Goal: Information Seeking & Learning: Learn about a topic

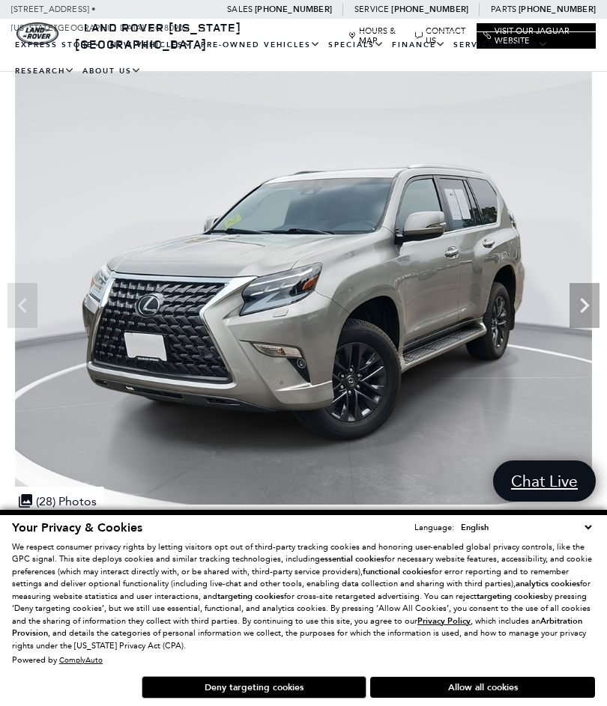
click at [569, 314] on img at bounding box center [303, 288] width 607 height 433
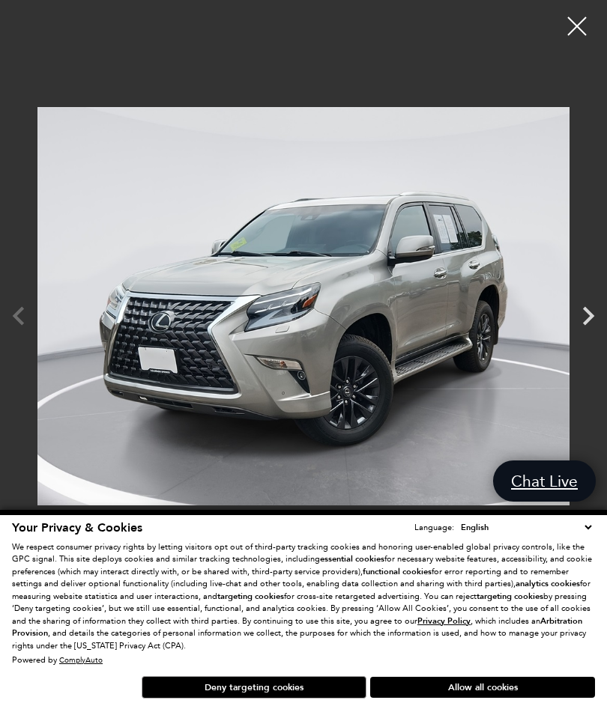
click at [583, 314] on icon "Next" at bounding box center [587, 315] width 37 height 37
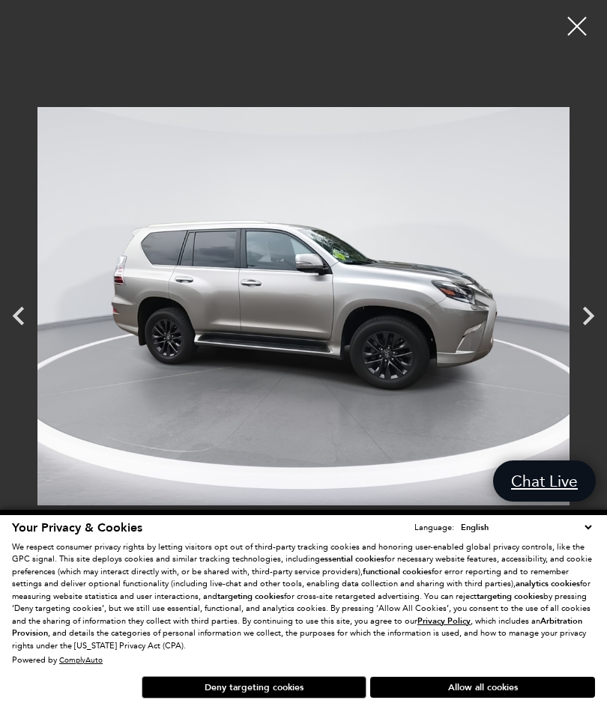
click at [575, 324] on icon "Next" at bounding box center [587, 315] width 37 height 37
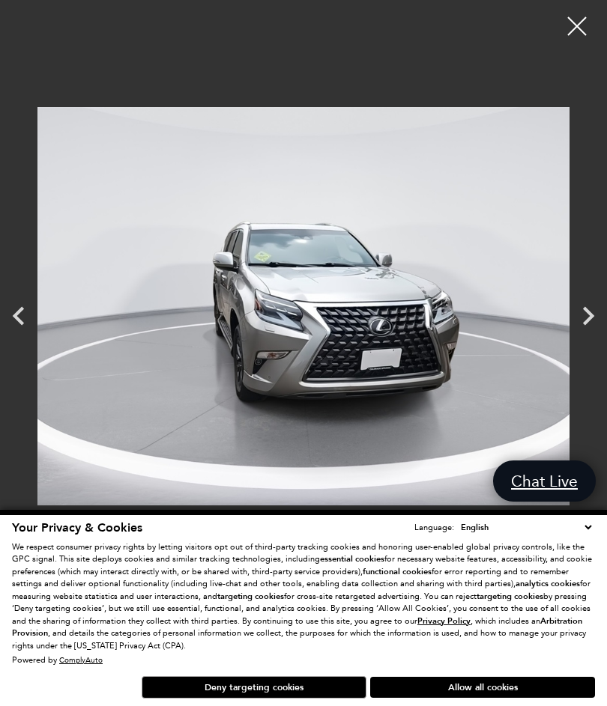
click at [579, 316] on icon "Next" at bounding box center [587, 315] width 37 height 37
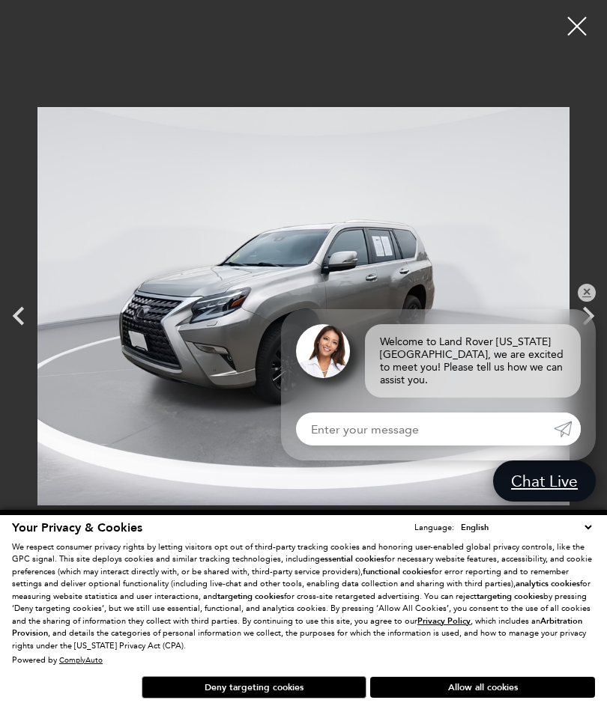
click at [578, 327] on div "Welcome to Land Rover [US_STATE][GEOGRAPHIC_DATA], we are excited to meet you! …" at bounding box center [438, 353] width 315 height 88
click at [587, 302] on link "✕" at bounding box center [587, 293] width 18 height 18
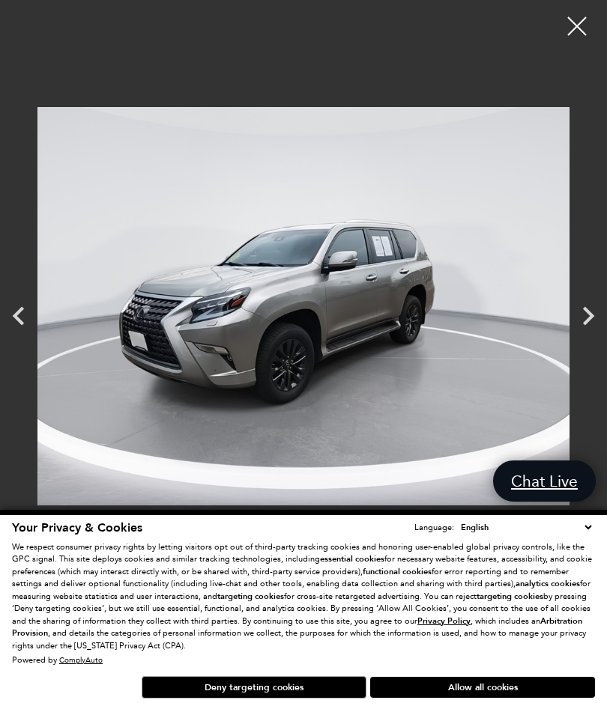
click at [583, 324] on icon "Next" at bounding box center [587, 315] width 37 height 37
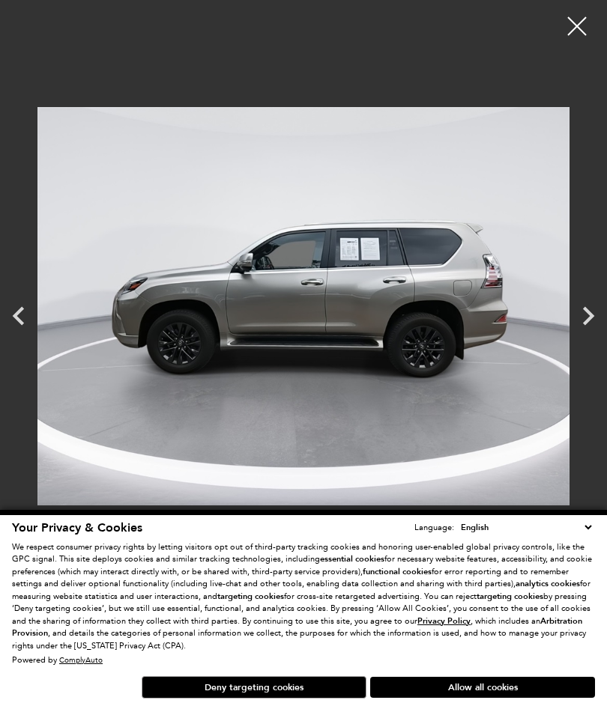
click at [586, 321] on icon "Next" at bounding box center [588, 316] width 11 height 19
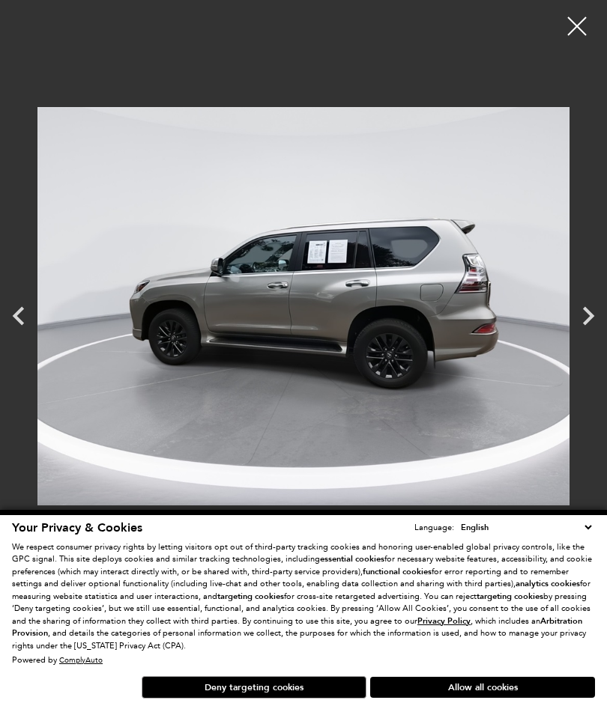
click at [586, 324] on icon "Next" at bounding box center [588, 316] width 11 height 19
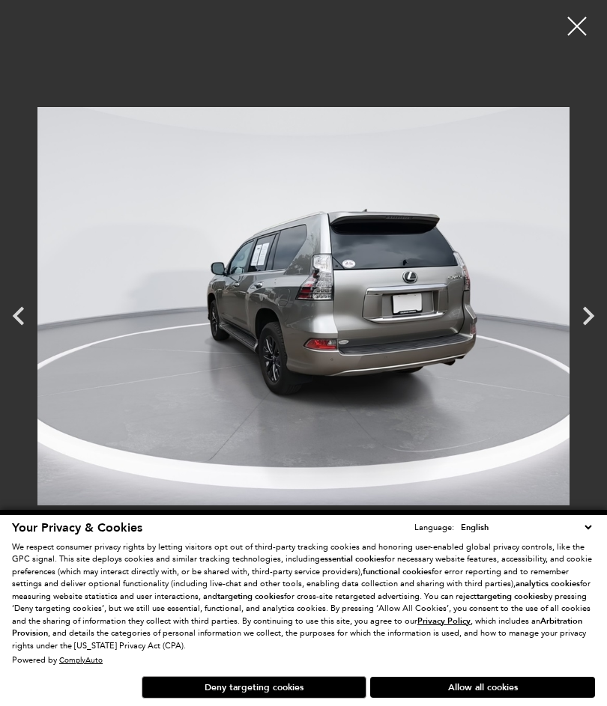
click at [586, 320] on icon "Next" at bounding box center [588, 316] width 11 height 19
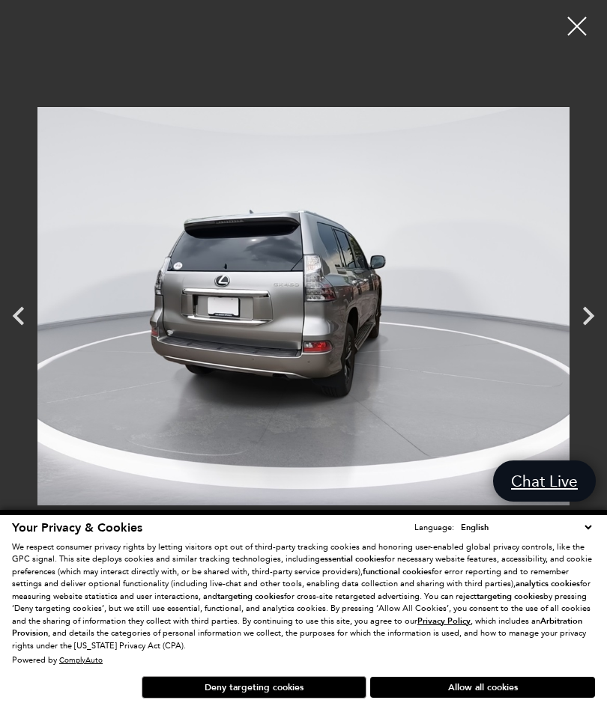
click at [595, 318] on icon "Next" at bounding box center [587, 315] width 37 height 37
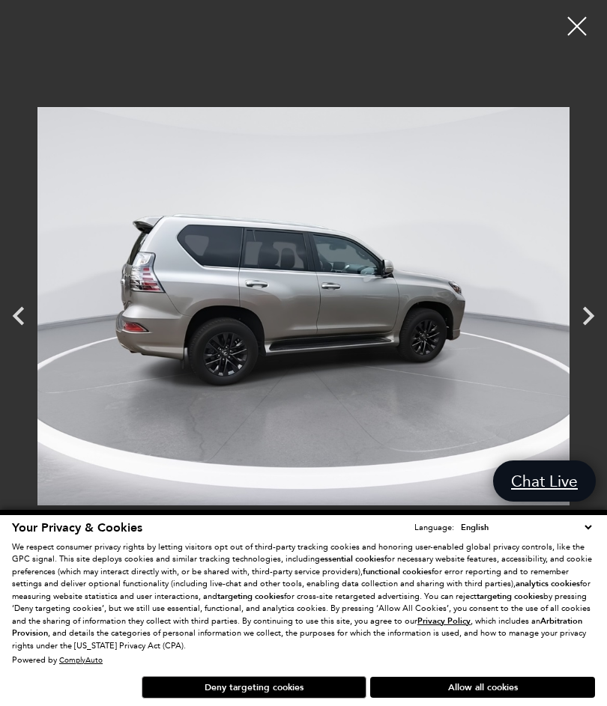
click at [580, 320] on icon "Next" at bounding box center [587, 315] width 37 height 37
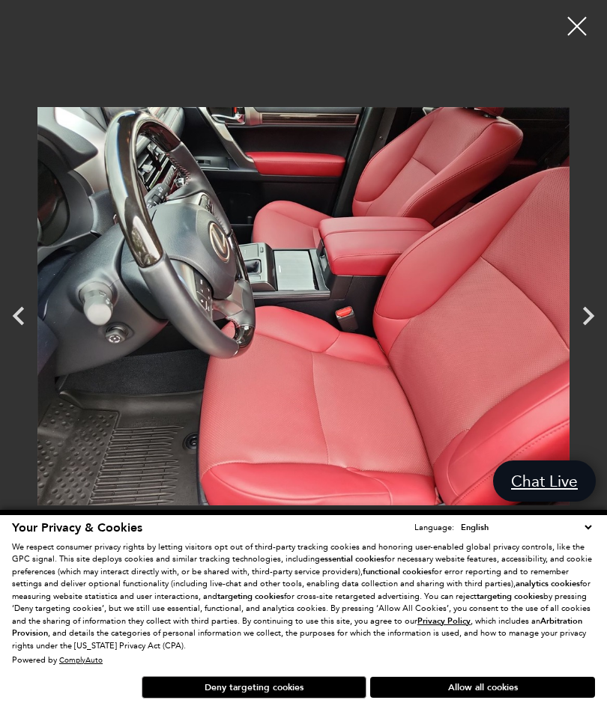
click at [574, 325] on icon "Next" at bounding box center [587, 315] width 37 height 37
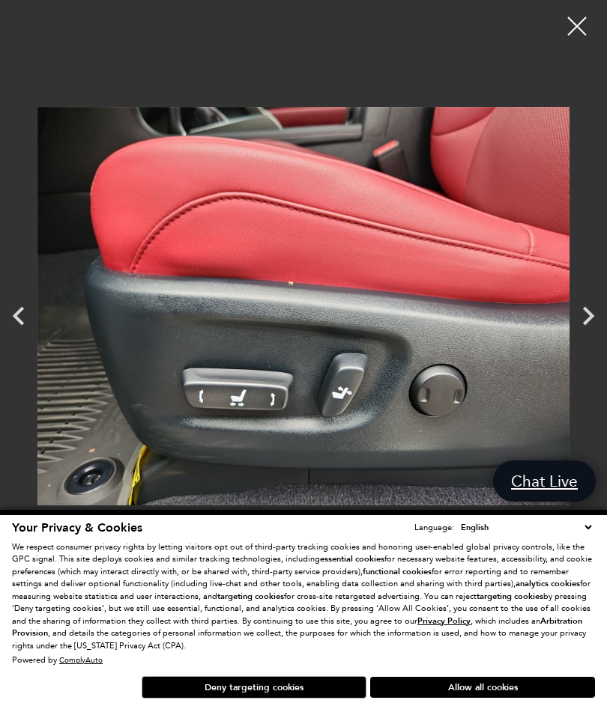
click at [560, 321] on img at bounding box center [303, 306] width 532 height 590
click at [581, 313] on icon "Next" at bounding box center [587, 315] width 37 height 37
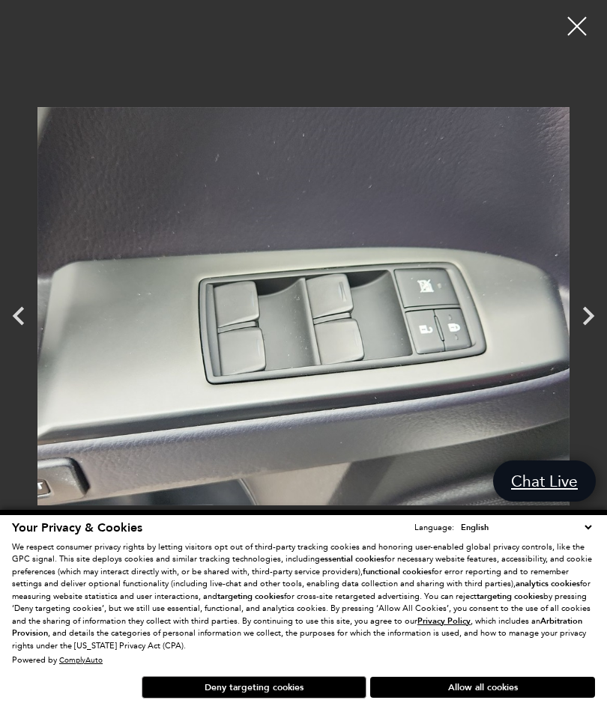
click at [598, 327] on icon "Next" at bounding box center [587, 315] width 37 height 37
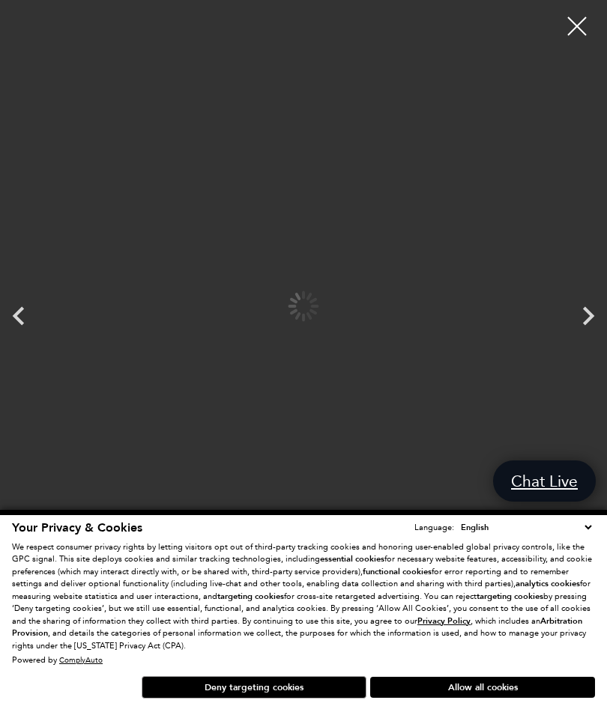
click at [572, 330] on icon "Next" at bounding box center [587, 315] width 37 height 37
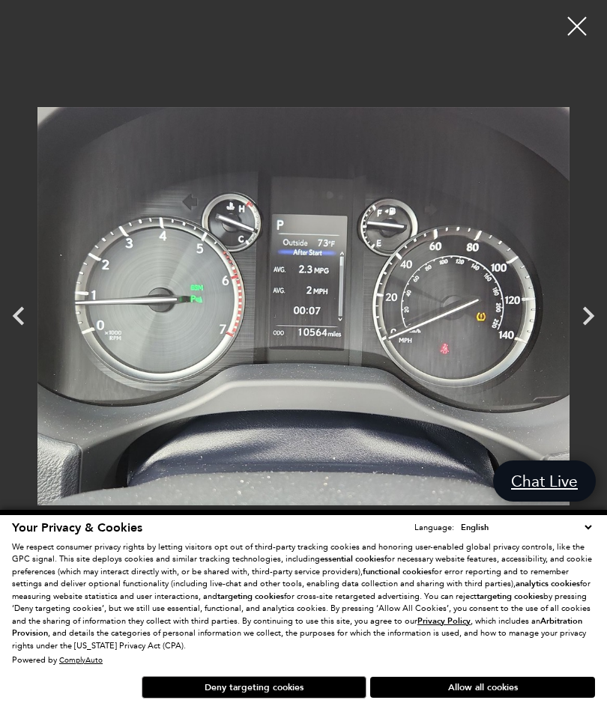
click at [578, 324] on icon "Next" at bounding box center [587, 315] width 37 height 37
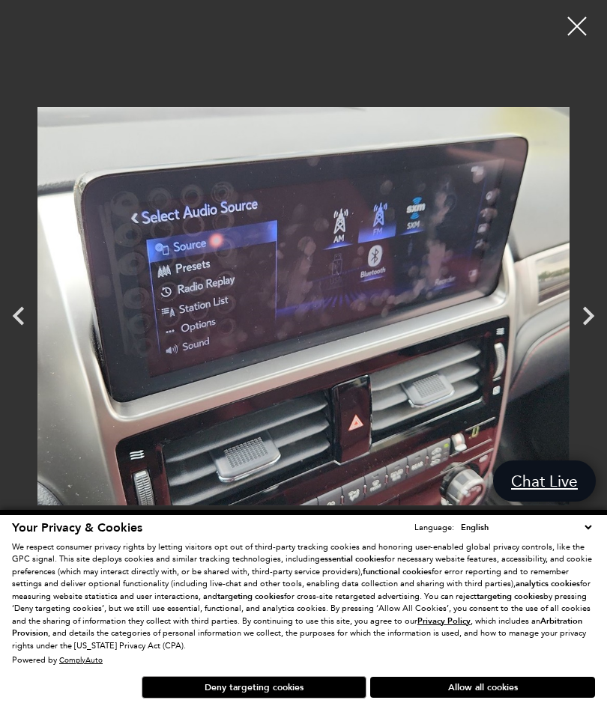
click at [574, 319] on icon "Next" at bounding box center [587, 315] width 37 height 37
click at [582, 318] on icon "Next" at bounding box center [587, 315] width 37 height 37
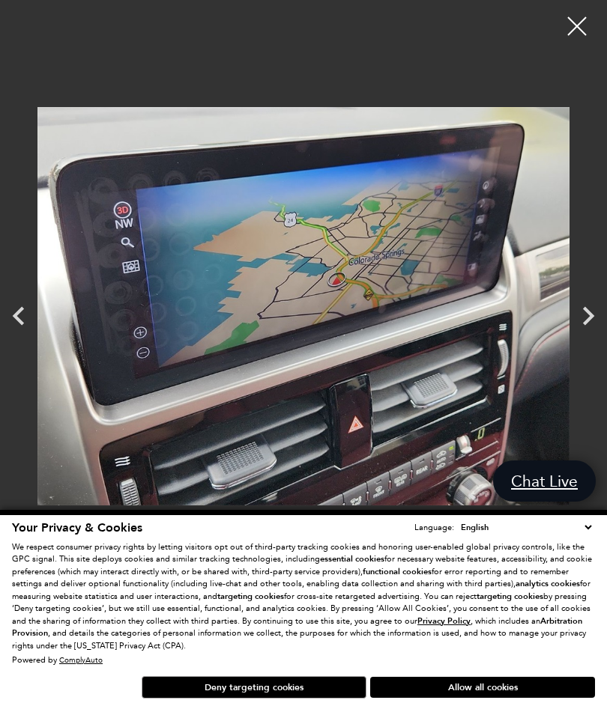
click at [578, 316] on icon "Next" at bounding box center [587, 315] width 37 height 37
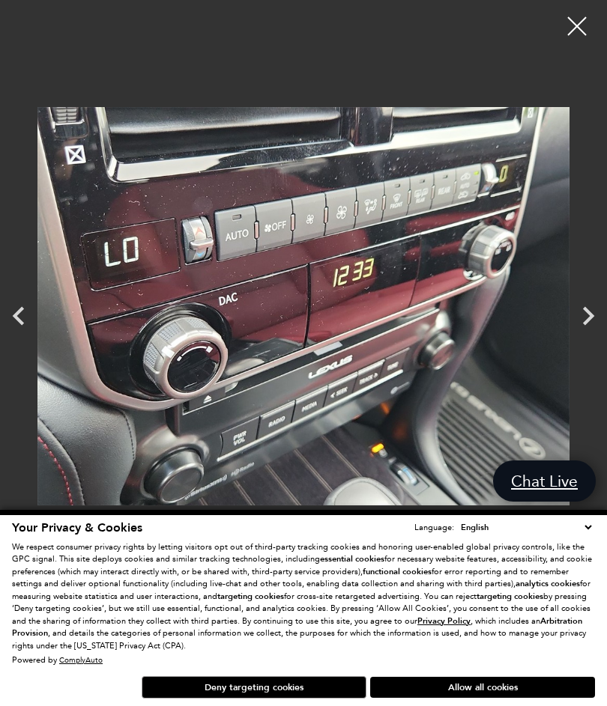
click at [575, 325] on icon "Next" at bounding box center [587, 315] width 37 height 37
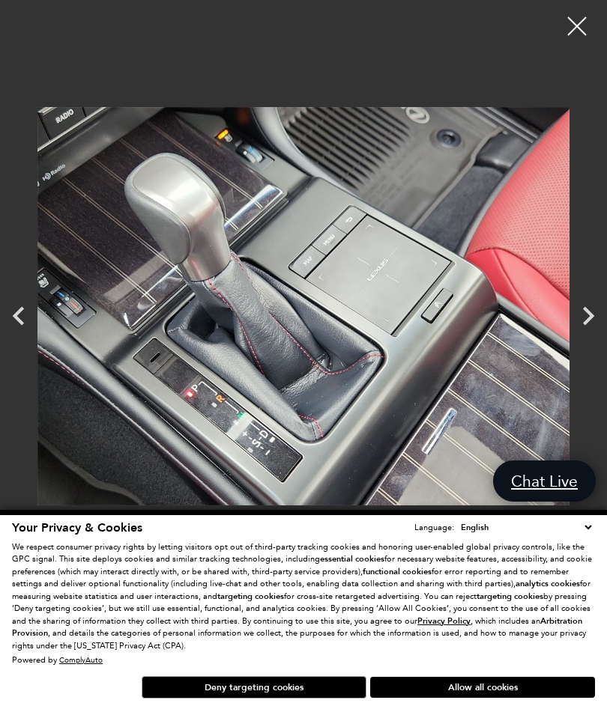
click at [580, 327] on icon "Next" at bounding box center [587, 315] width 37 height 37
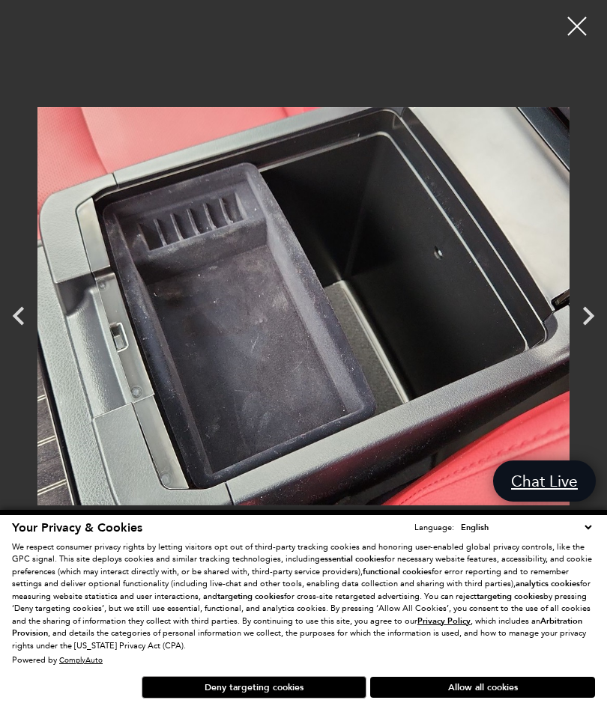
click at [586, 332] on icon "Next" at bounding box center [587, 315] width 37 height 37
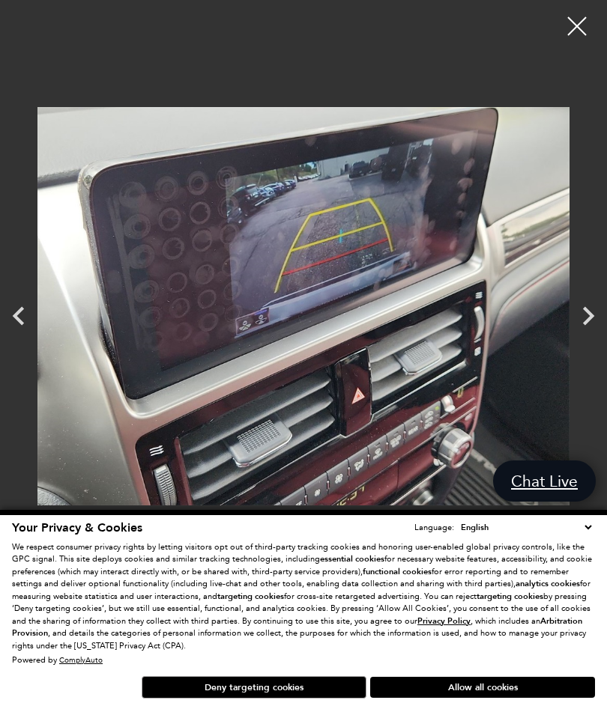
click at [574, 325] on icon "Next" at bounding box center [587, 315] width 37 height 37
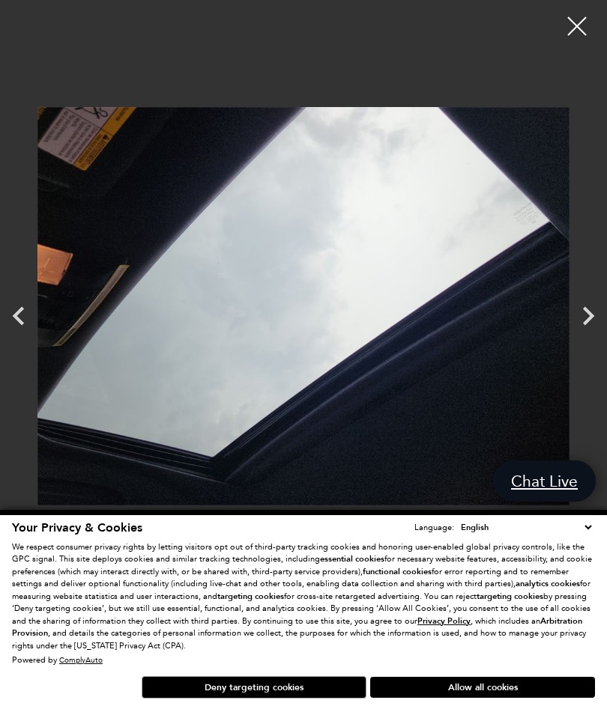
click at [575, 329] on icon "Next" at bounding box center [587, 315] width 37 height 37
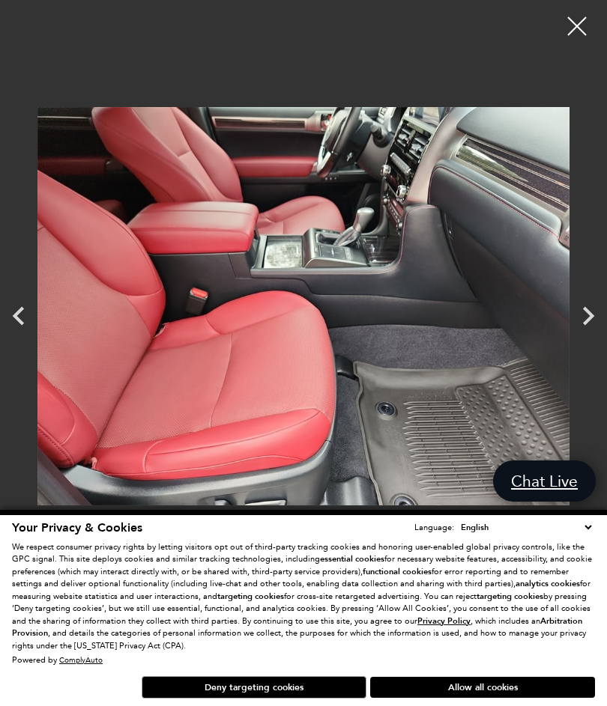
click at [604, 321] on icon "Next" at bounding box center [587, 315] width 37 height 37
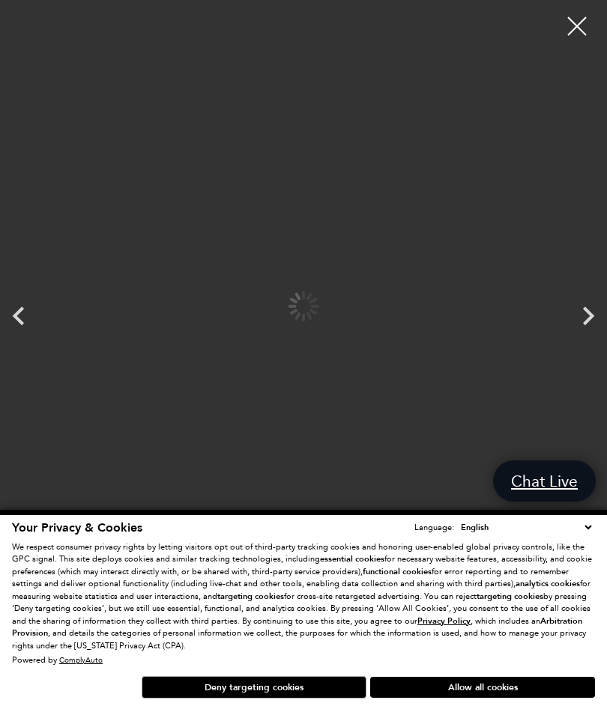
click at [581, 324] on icon "Next" at bounding box center [587, 315] width 37 height 37
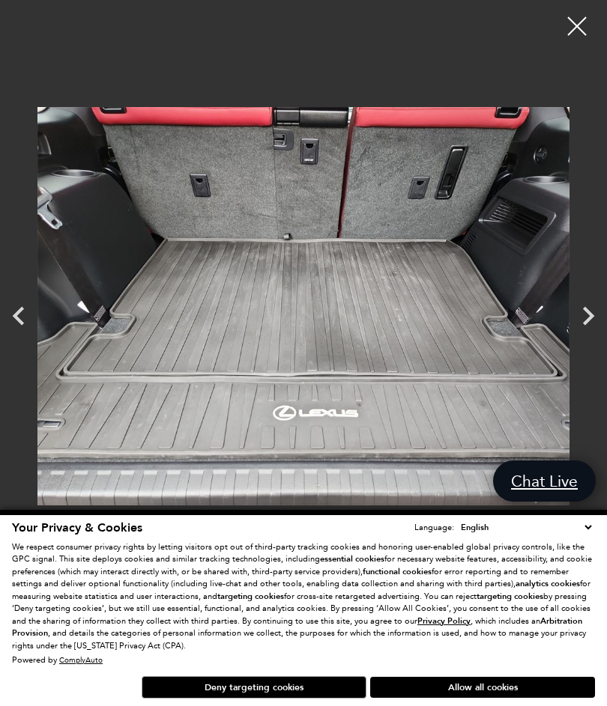
click at [580, 321] on icon "Next" at bounding box center [587, 315] width 37 height 37
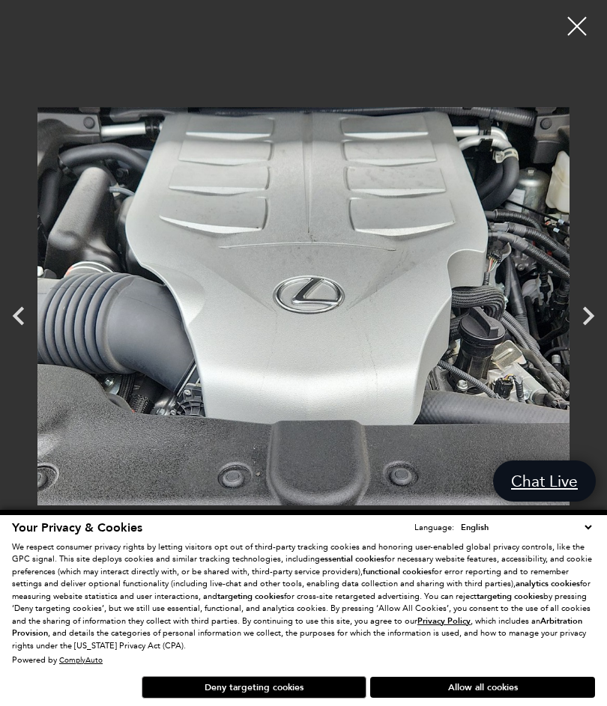
click at [575, 332] on icon "Next" at bounding box center [587, 315] width 37 height 37
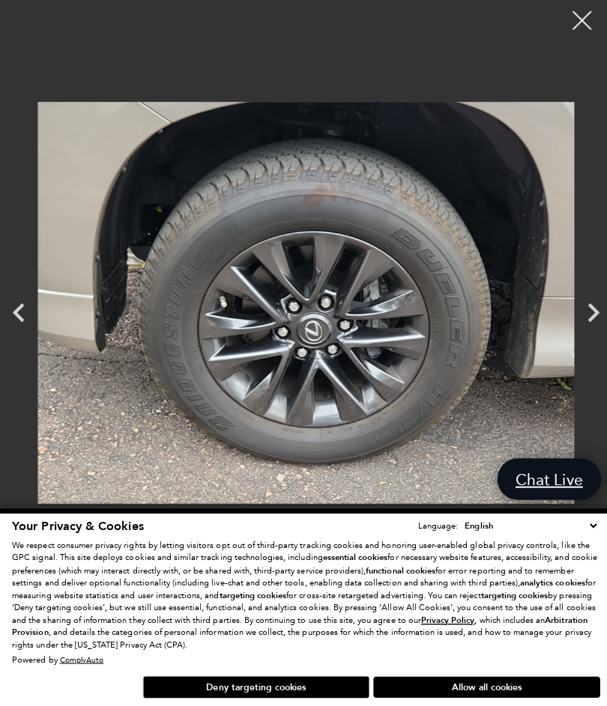
scroll to position [1, 0]
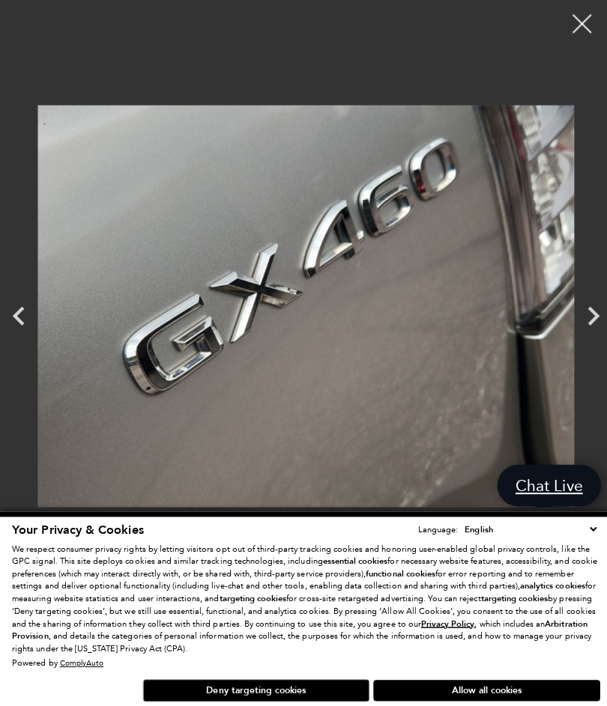
click at [572, 324] on icon "Next" at bounding box center [587, 315] width 37 height 37
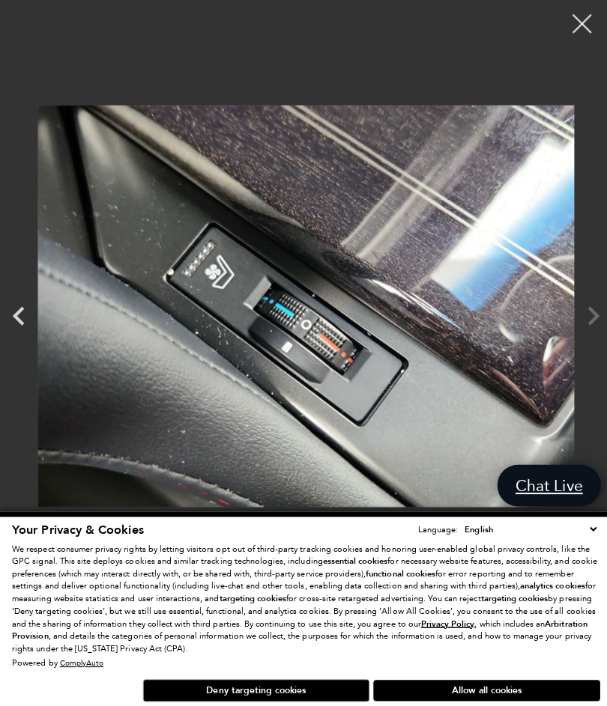
click at [589, 324] on div at bounding box center [303, 306] width 607 height 590
click at [578, 317] on div at bounding box center [303, 306] width 607 height 590
click at [573, 32] on div at bounding box center [576, 25] width 37 height 37
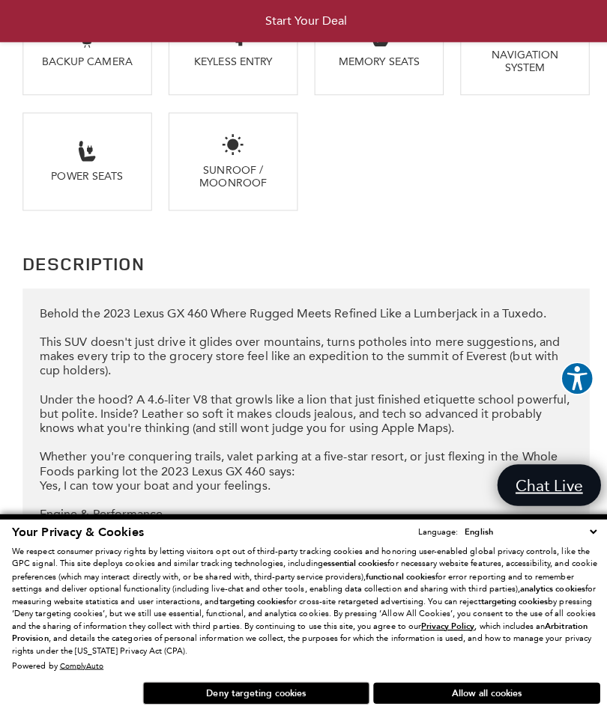
scroll to position [1900, 0]
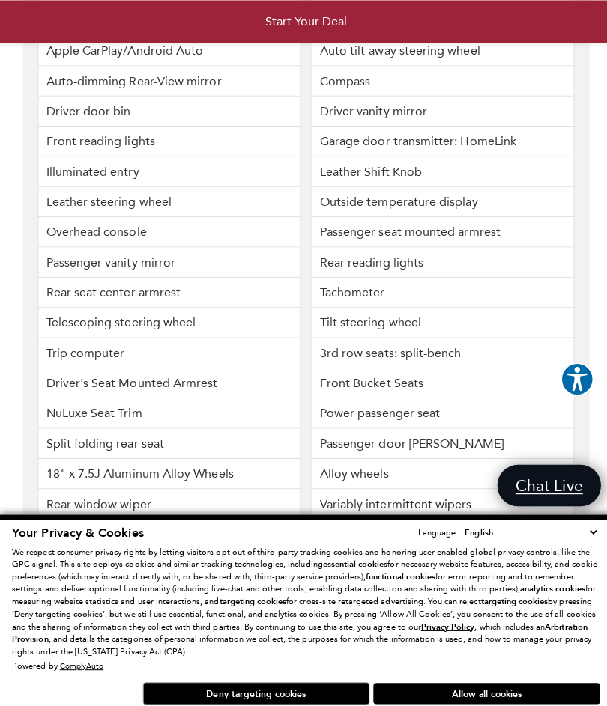
scroll to position [4611, 0]
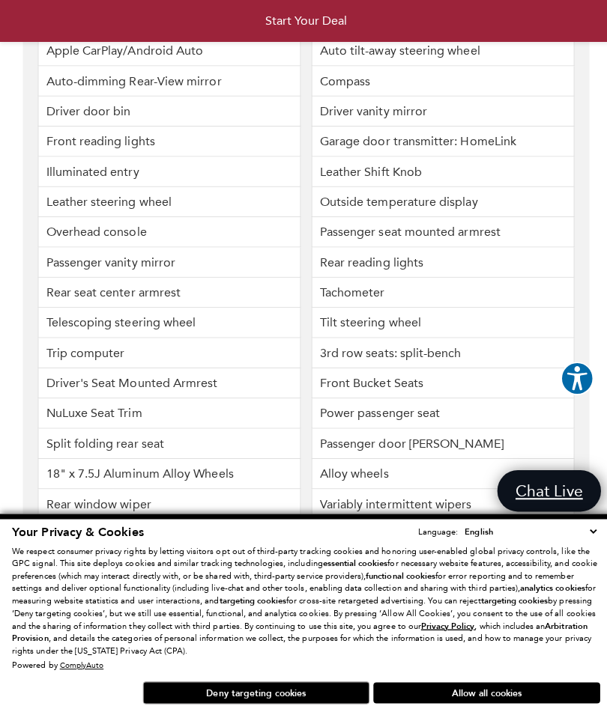
click at [493, 692] on button "Allow all cookies" at bounding box center [482, 687] width 225 height 21
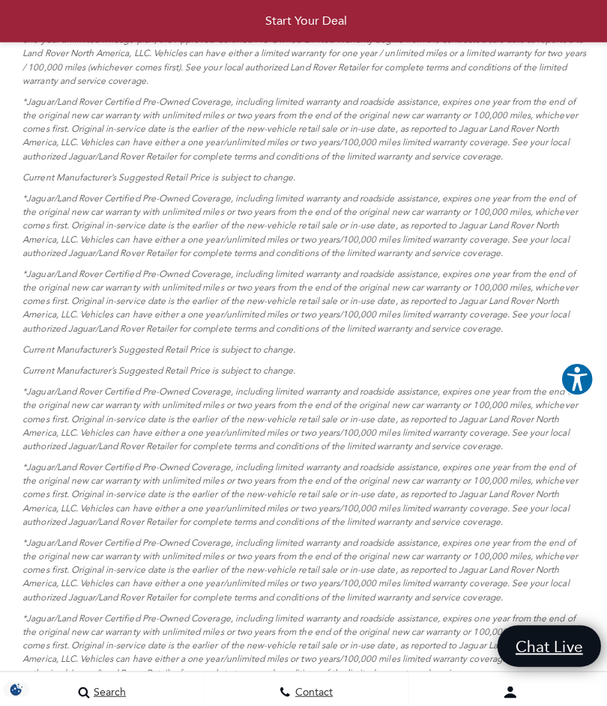
scroll to position [5561, 0]
click at [474, 258] on p "*Jaguar/Land Rover Certified Pre-Owned Coverage, including limited warranty and…" at bounding box center [303, 223] width 562 height 67
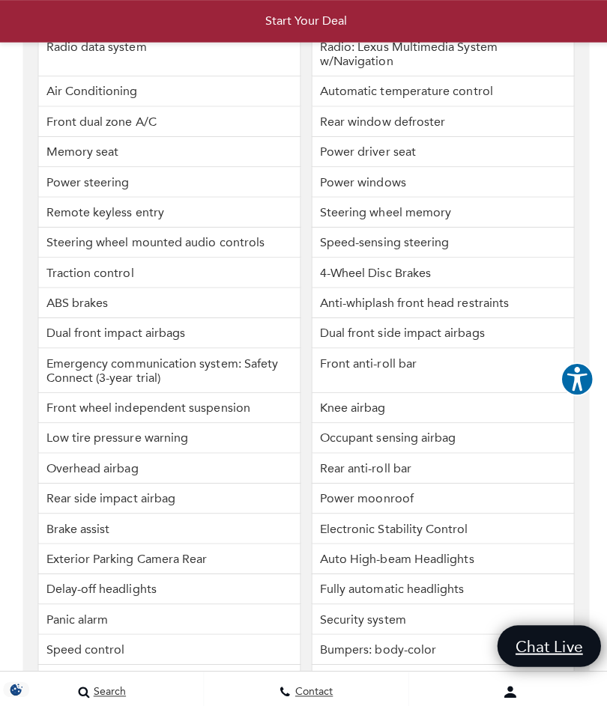
scroll to position [3895, 0]
